Goal: Information Seeking & Learning: Learn about a topic

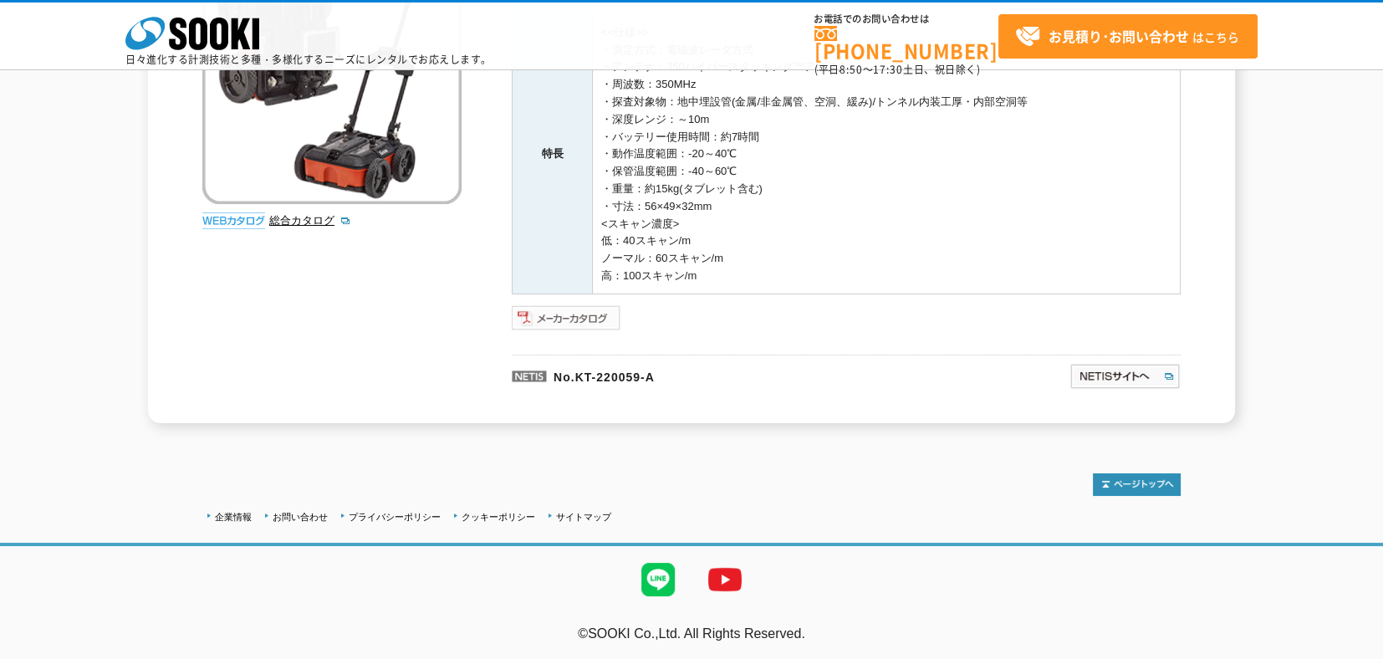
click at [564, 308] on img at bounding box center [567, 317] width 110 height 27
click at [539, 319] on img at bounding box center [567, 317] width 110 height 27
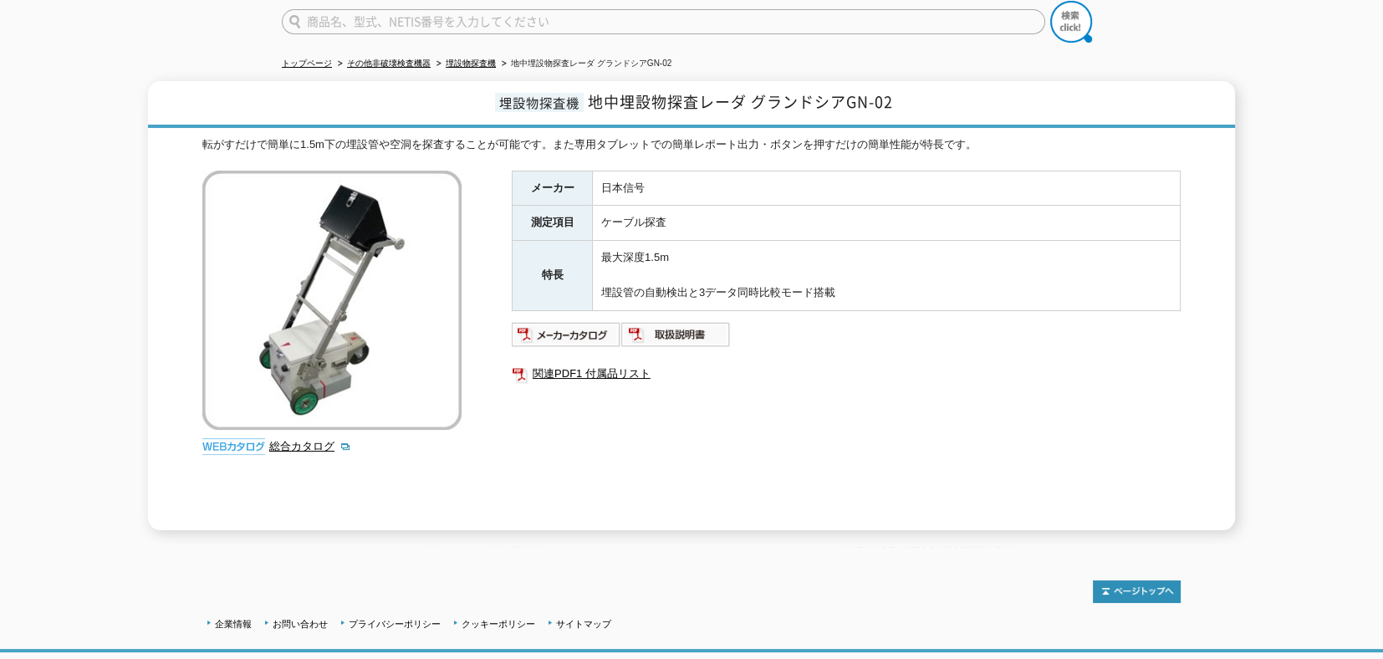
scroll to position [166, 0]
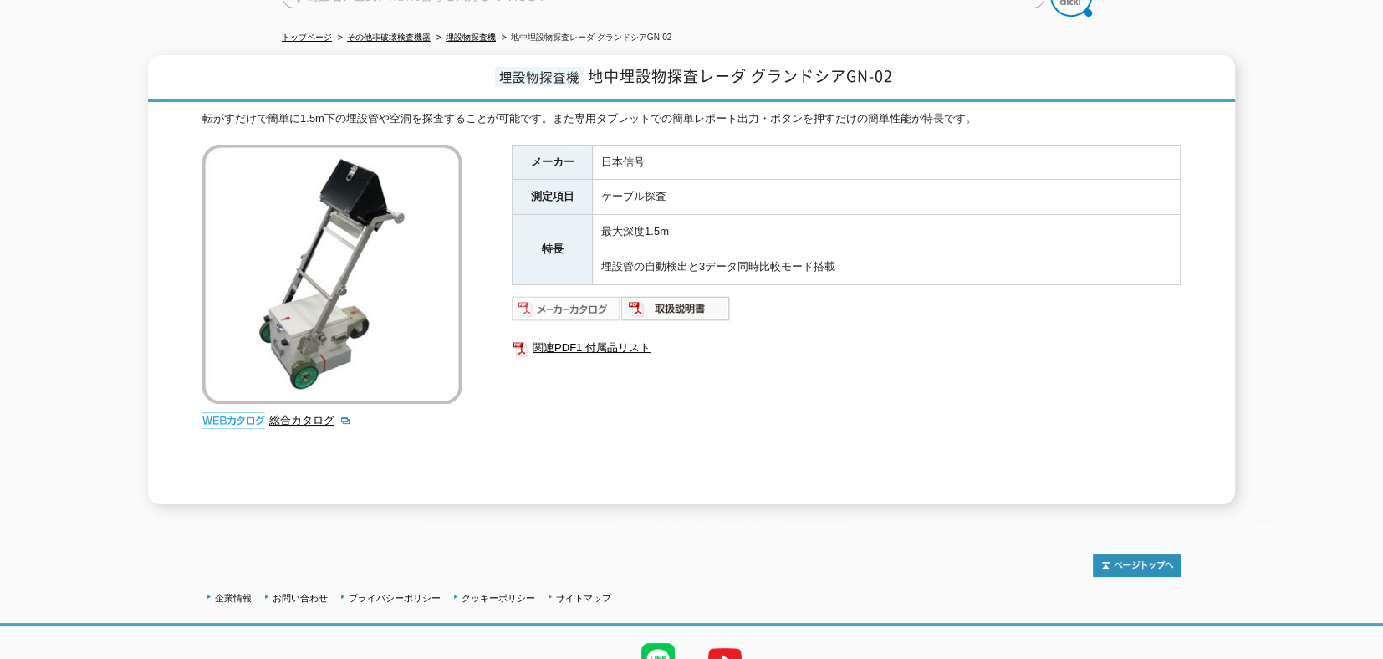
click at [595, 295] on img at bounding box center [567, 308] width 110 height 27
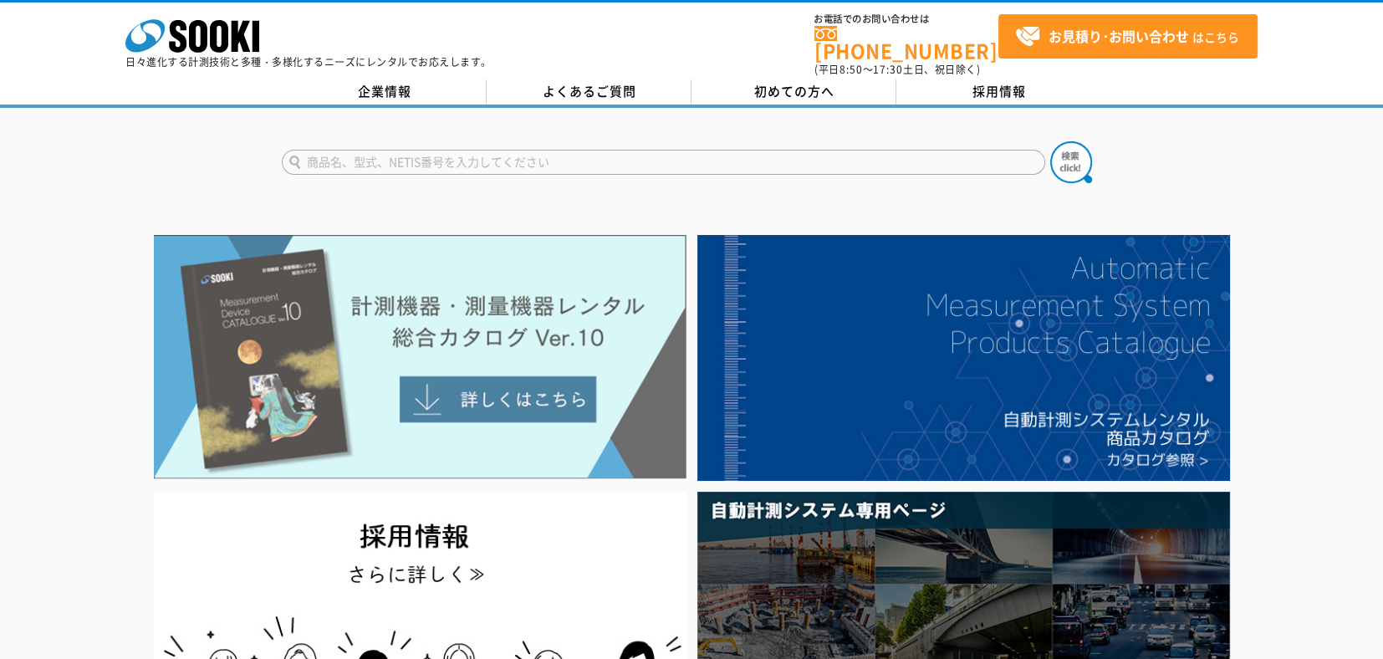
click at [482, 374] on img at bounding box center [420, 357] width 533 height 244
